Goal: Navigation & Orientation: Find specific page/section

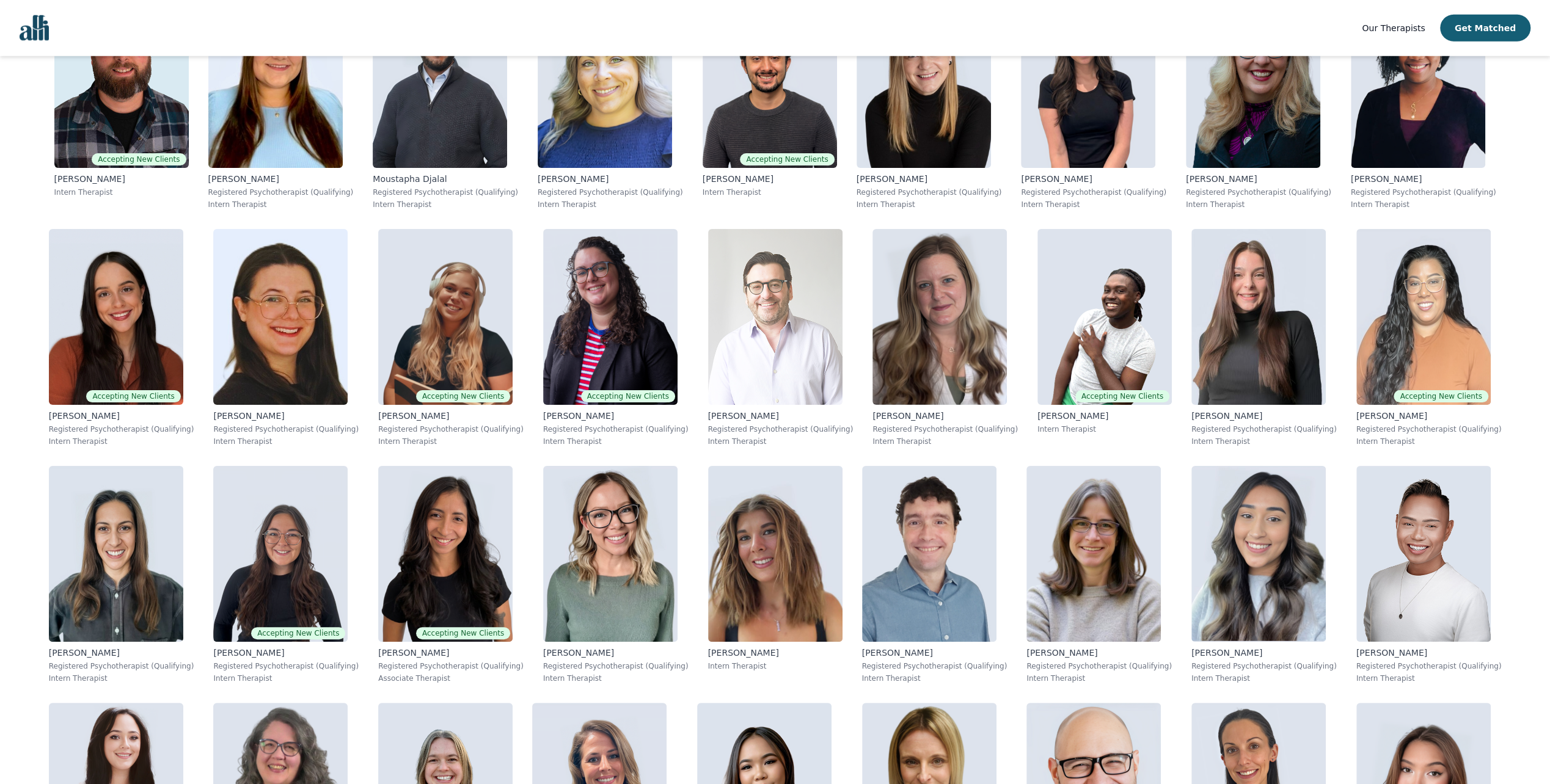
scroll to position [3420, 0]
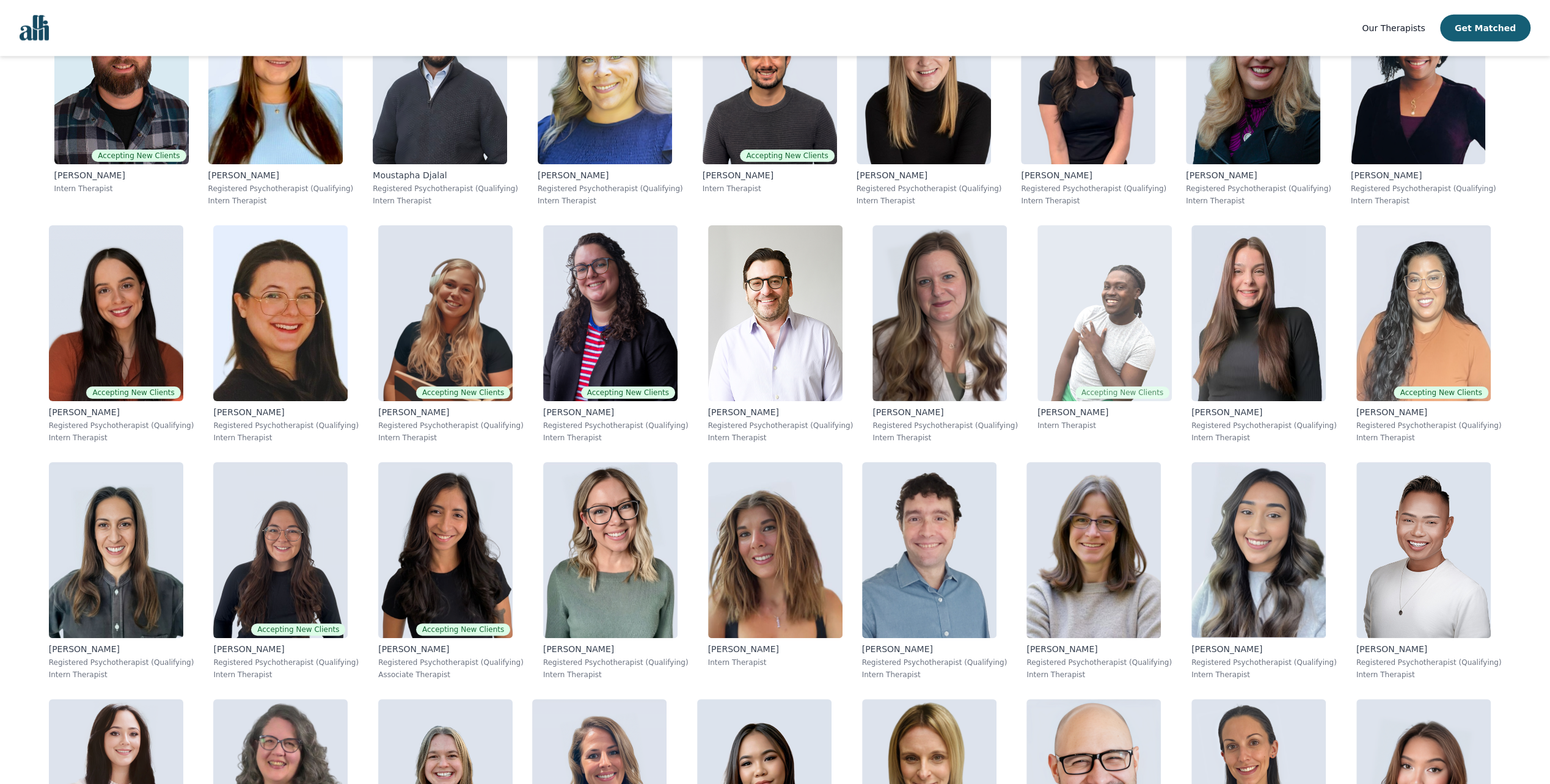
click at [1037, 317] on img at bounding box center [1105, 313] width 134 height 176
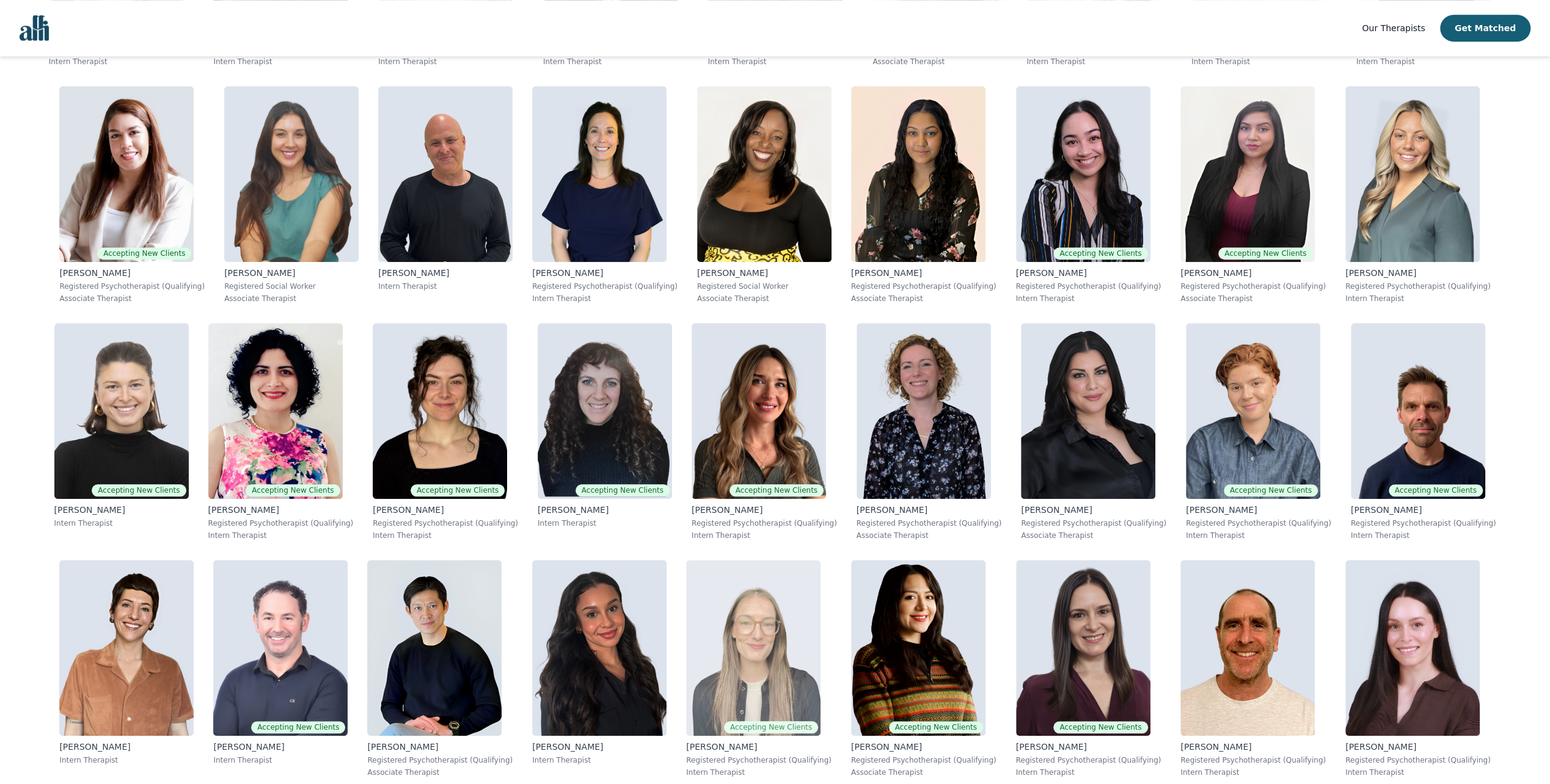
scroll to position [855, 0]
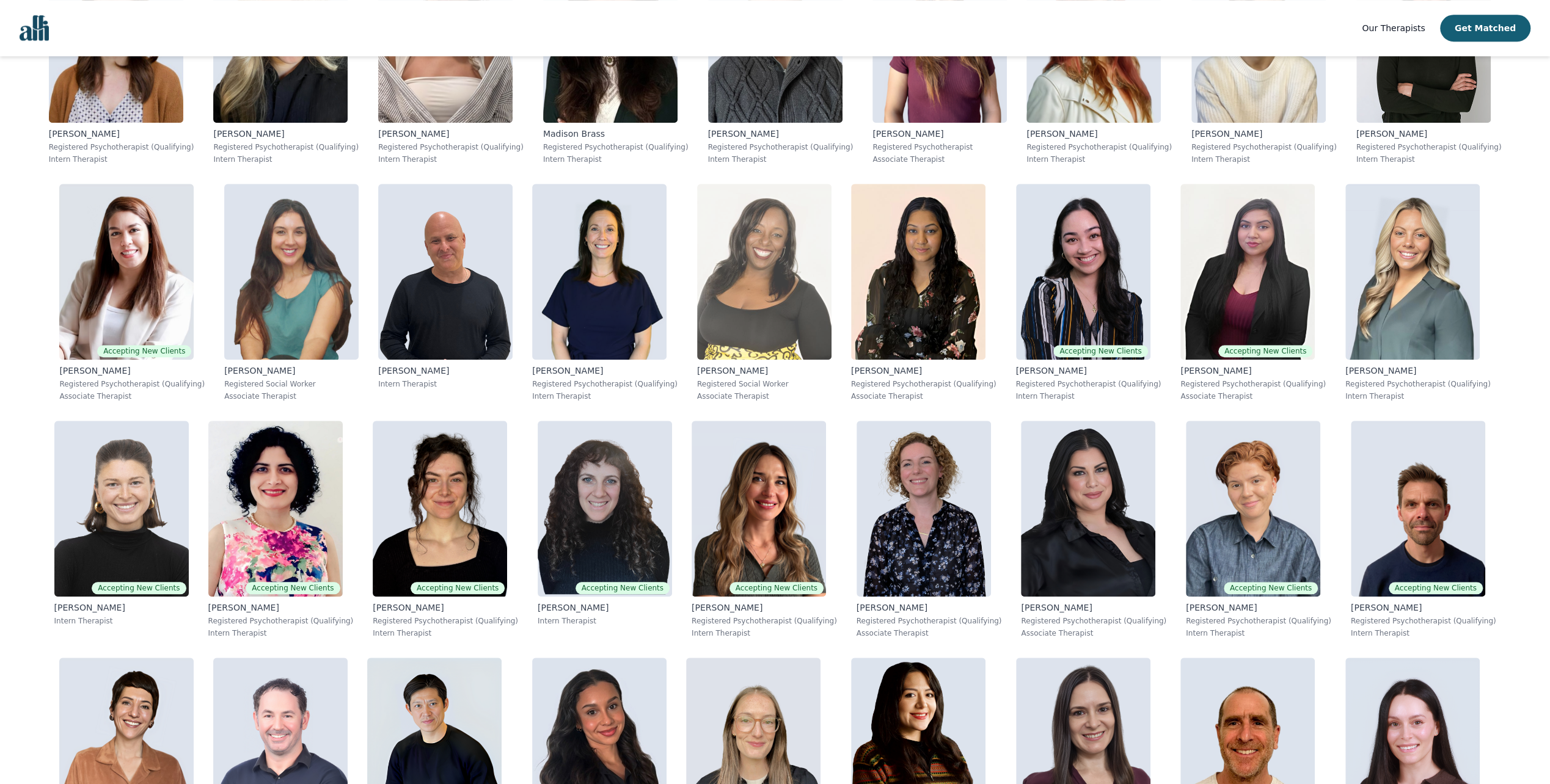
click at [743, 236] on img at bounding box center [764, 271] width 134 height 176
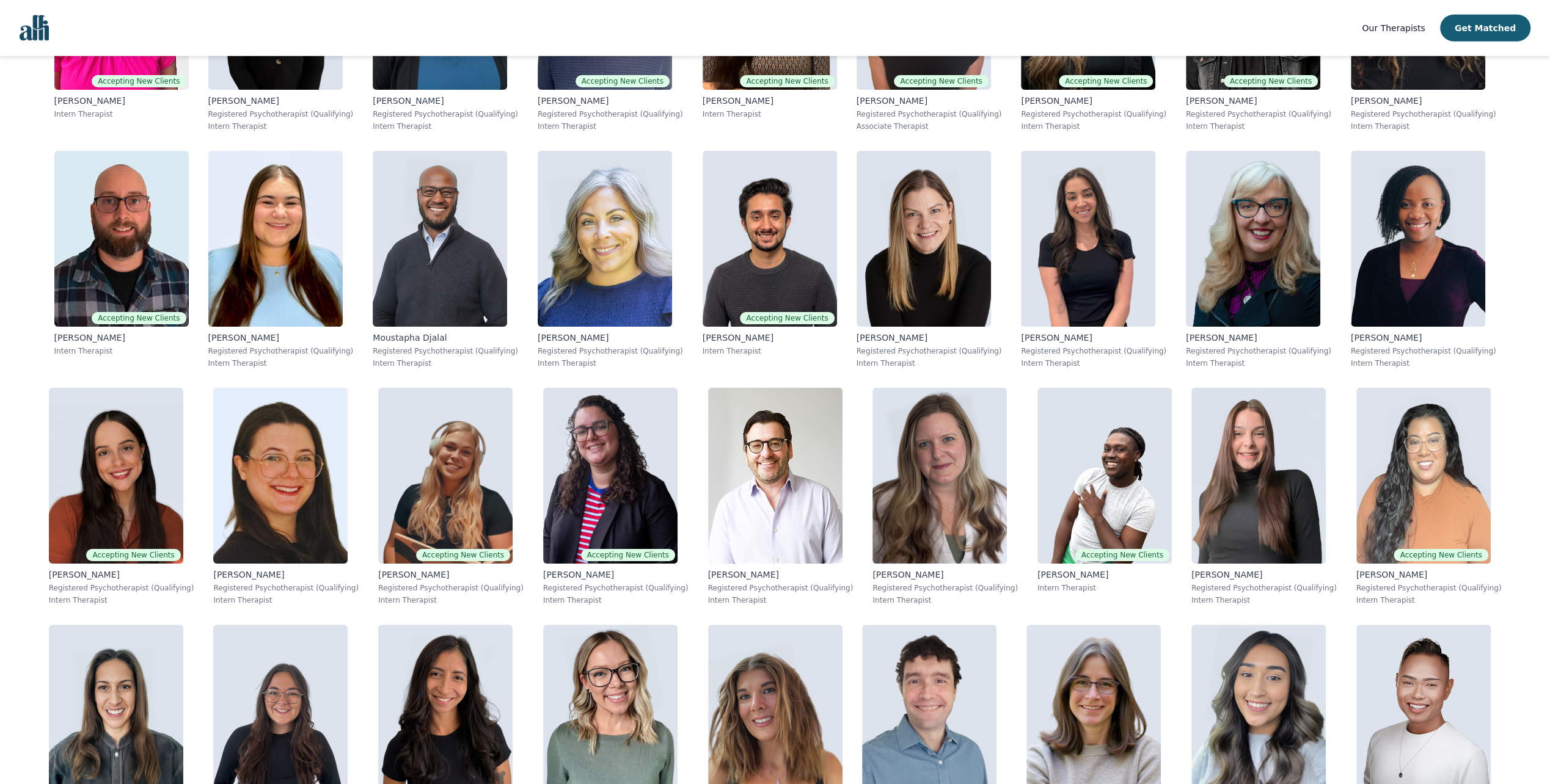
scroll to position [3126, 0]
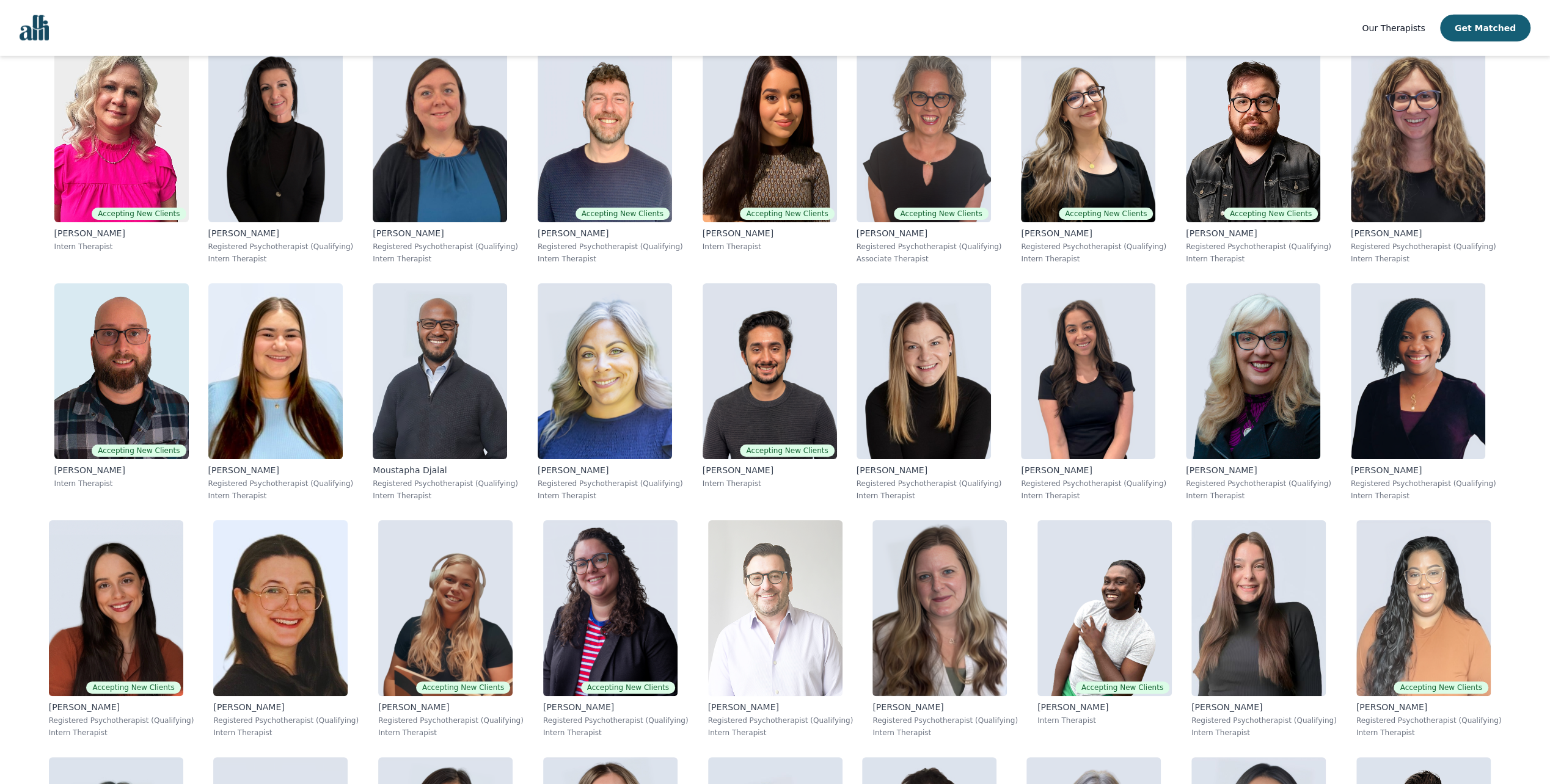
click at [708, 618] on img at bounding box center [775, 608] width 134 height 176
